Goal: Task Accomplishment & Management: Complete application form

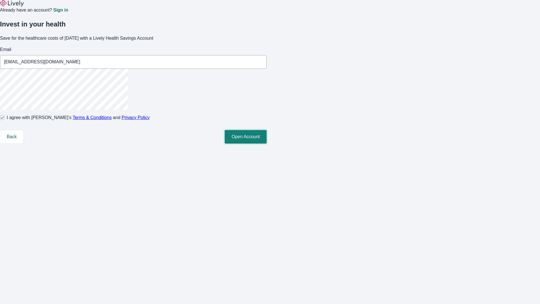
click at [266, 143] on button "Open Account" at bounding box center [246, 136] width 42 height 13
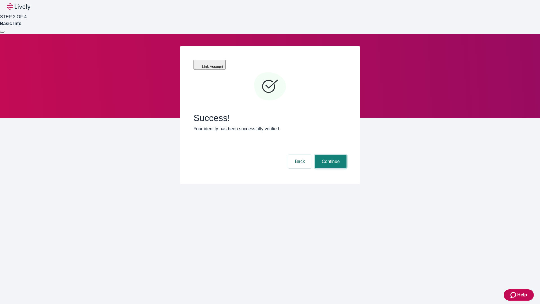
click at [330, 155] on button "Continue" at bounding box center [330, 161] width 31 height 13
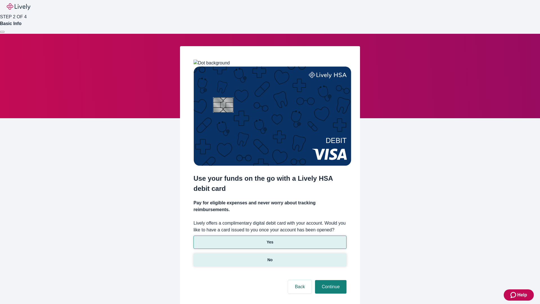
click at [270, 257] on p "No" at bounding box center [269, 260] width 5 height 6
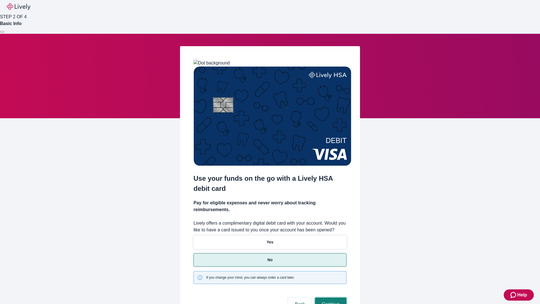
click at [330, 297] on button "Continue" at bounding box center [330, 303] width 31 height 13
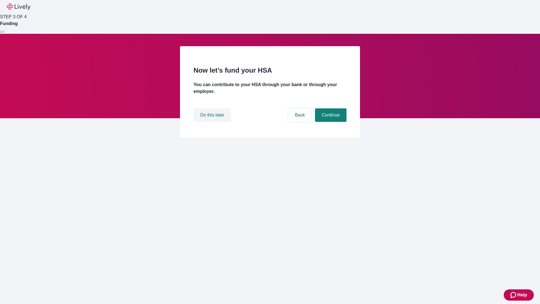
click at [213, 122] on button "Do this later" at bounding box center [211, 114] width 37 height 13
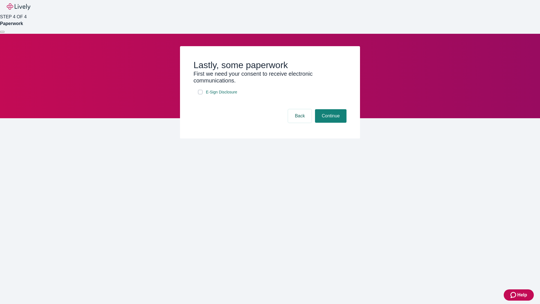
click at [200, 94] on input "E-Sign Disclosure" at bounding box center [200, 92] width 4 height 4
checkbox input "true"
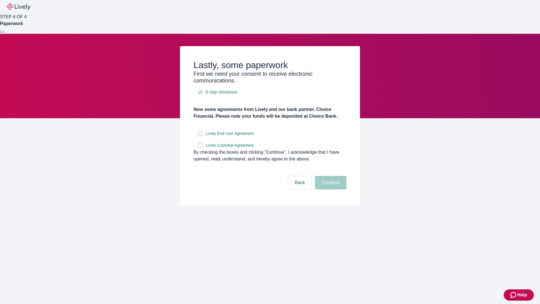
click at [200, 135] on input "Lively End User Agreement" at bounding box center [200, 133] width 4 height 4
checkbox input "true"
click at [200, 147] on input "Lively Custodial Agreement" at bounding box center [200, 145] width 4 height 4
checkbox input "true"
click at [330, 189] on button "Continue" at bounding box center [330, 182] width 31 height 13
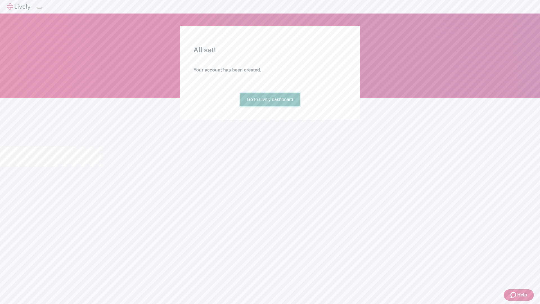
click at [270, 106] on link "Go to Lively dashboard" at bounding box center [270, 99] width 60 height 13
